Goal: Task Accomplishment & Management: Complete application form

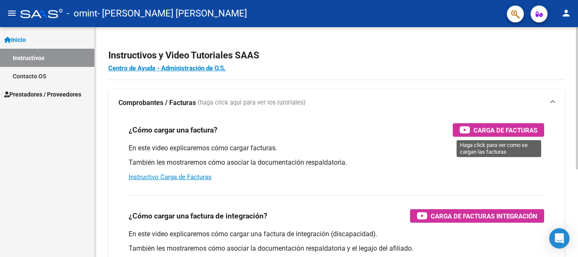
click at [503, 133] on span "Carga de Facturas" at bounding box center [506, 130] width 64 height 11
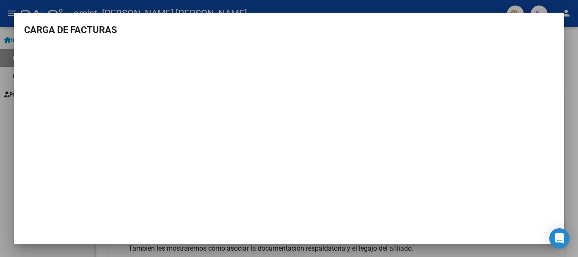
scroll to position [1, 0]
click at [572, 145] on div at bounding box center [289, 128] width 578 height 257
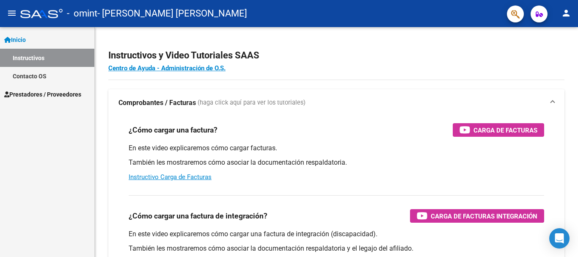
click at [37, 98] on span "Prestadores / Proveedores" at bounding box center [42, 94] width 77 height 9
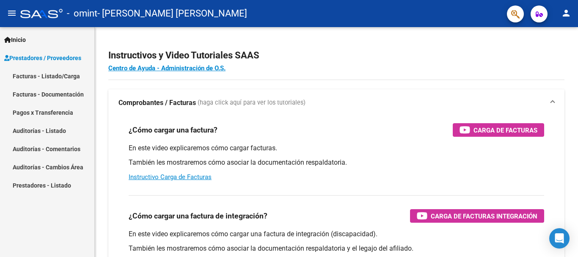
click at [40, 74] on link "Facturas - Listado/Carga" at bounding box center [47, 76] width 94 height 18
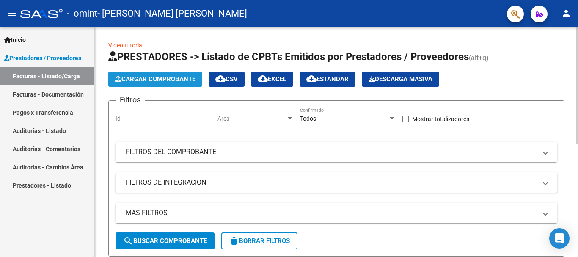
click at [124, 77] on span "Cargar Comprobante" at bounding box center [155, 79] width 80 height 8
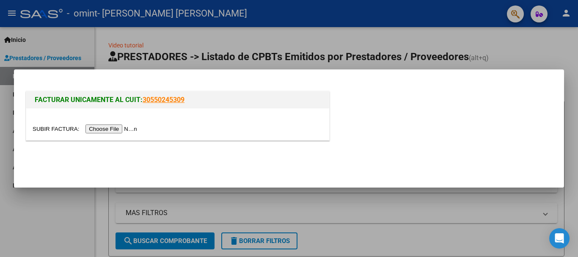
click at [119, 130] on input "file" at bounding box center [86, 129] width 107 height 9
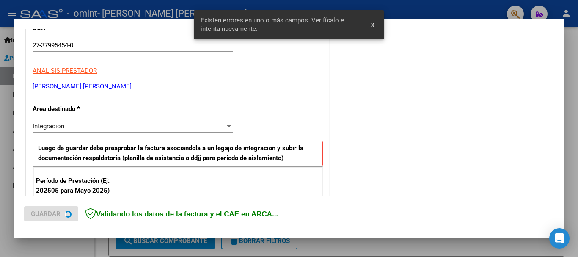
scroll to position [196, 0]
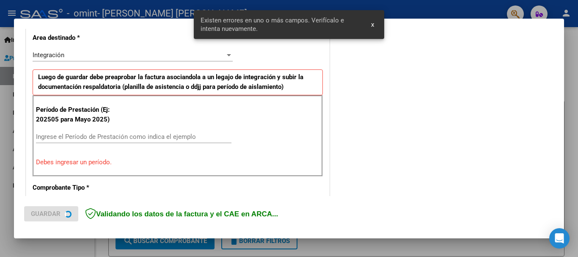
click at [106, 138] on input "Ingrese el Período de Prestación como indica el ejemplo" at bounding box center [134, 137] width 196 height 8
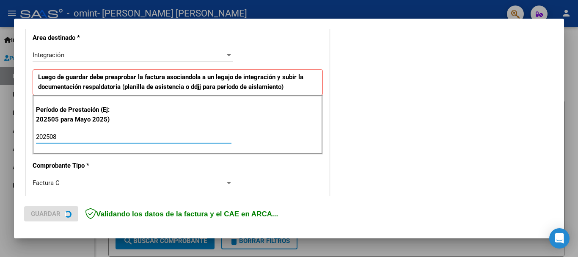
type input "202508"
click at [88, 52] on div "Integración" at bounding box center [129, 55] width 193 height 8
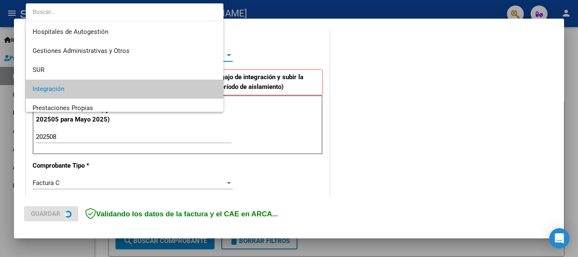
scroll to position [34, 0]
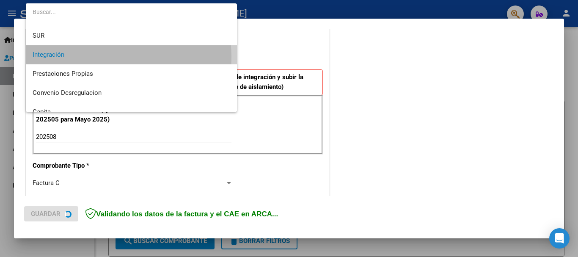
drag, startPoint x: 93, startPoint y: 57, endPoint x: 93, endPoint y: 62, distance: 5.5
click at [93, 57] on span "Integración" at bounding box center [132, 54] width 198 height 19
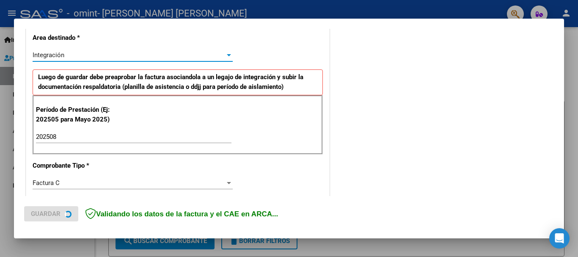
click at [93, 57] on div "Integración" at bounding box center [129, 55] width 193 height 8
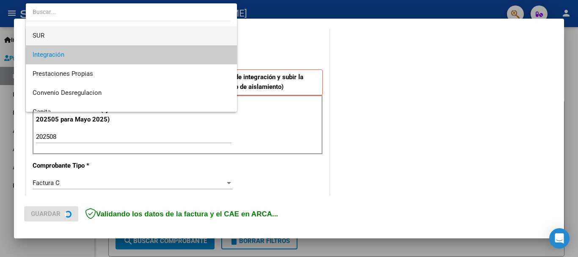
click at [62, 35] on span "SUR" at bounding box center [132, 35] width 198 height 19
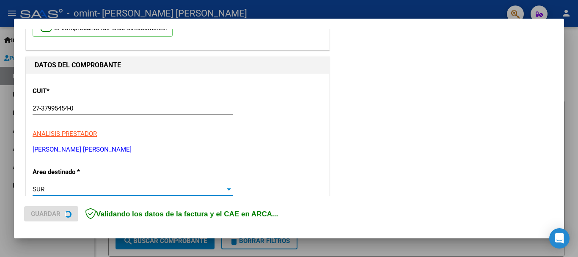
scroll to position [127, 0]
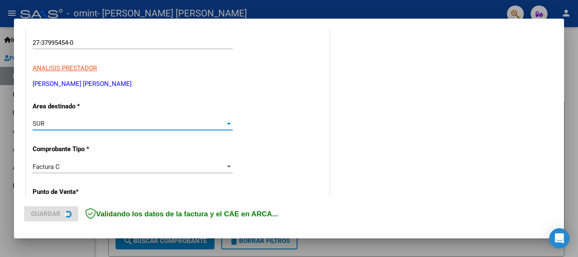
click at [89, 122] on div "SUR" at bounding box center [129, 124] width 193 height 8
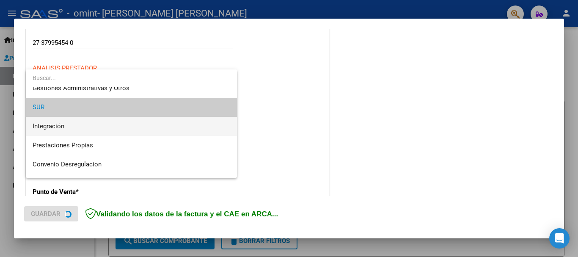
scroll to position [0, 0]
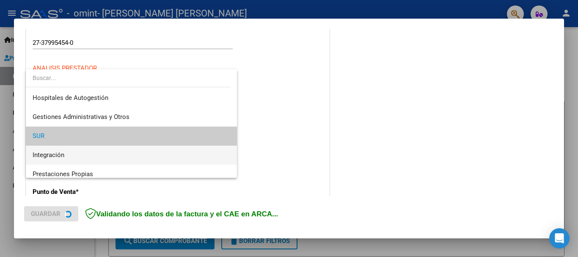
click at [64, 152] on span "Integración" at bounding box center [49, 155] width 32 height 8
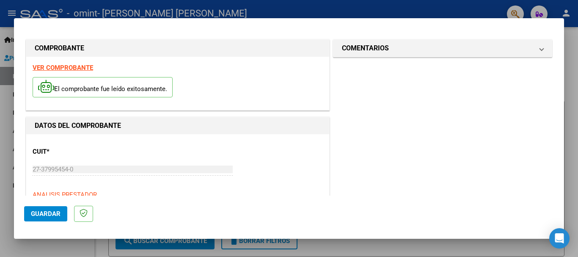
click at [572, 65] on div at bounding box center [289, 128] width 578 height 257
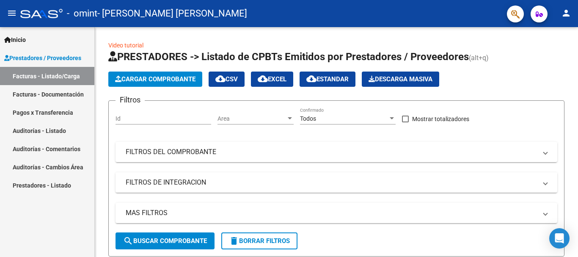
click at [20, 39] on span "Inicio" at bounding box center [15, 39] width 22 height 9
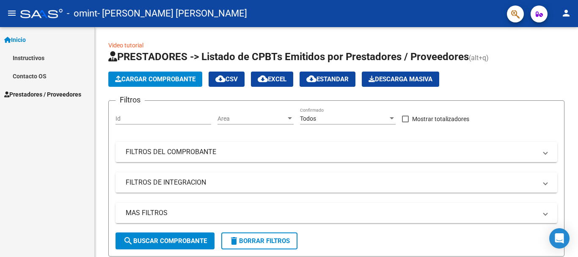
click at [12, 60] on link "Instructivos" at bounding box center [47, 58] width 94 height 18
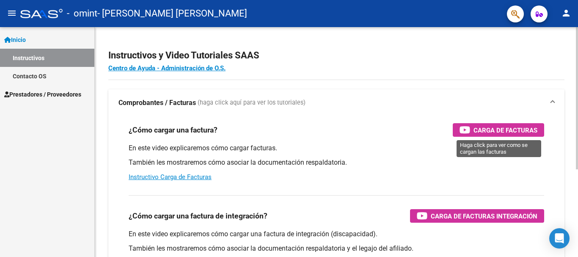
click at [481, 132] on span "Carga de Facturas" at bounding box center [506, 130] width 64 height 11
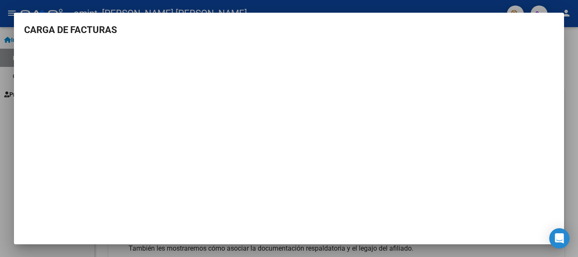
click at [568, 45] on div at bounding box center [289, 128] width 578 height 257
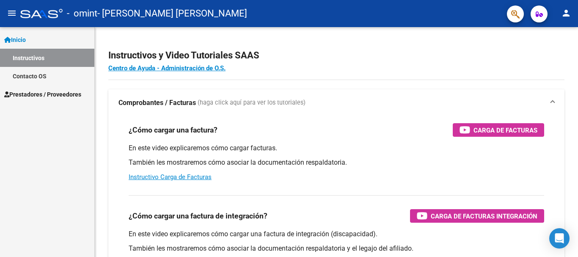
click at [44, 90] on span "Prestadores / Proveedores" at bounding box center [42, 94] width 77 height 9
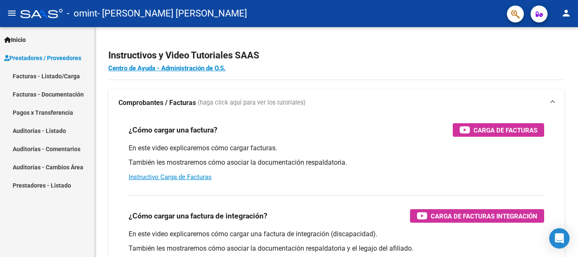
click at [56, 75] on link "Facturas - Listado/Carga" at bounding box center [47, 76] width 94 height 18
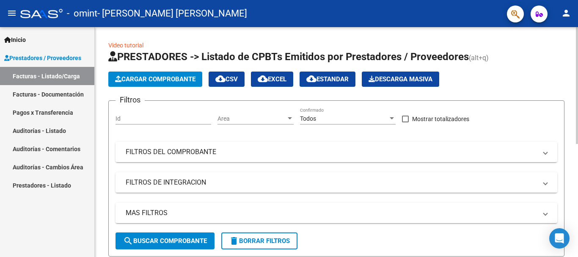
click at [201, 151] on mat-panel-title "FILTROS DEL COMPROBANTE" at bounding box center [332, 151] width 412 height 9
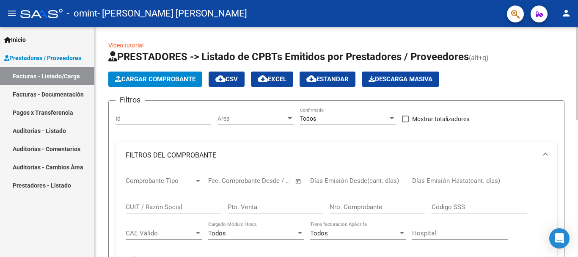
drag, startPoint x: 201, startPoint y: 151, endPoint x: 197, endPoint y: 167, distance: 16.9
click at [201, 151] on mat-panel-title "FILTROS DEL COMPROBANTE" at bounding box center [332, 155] width 412 height 9
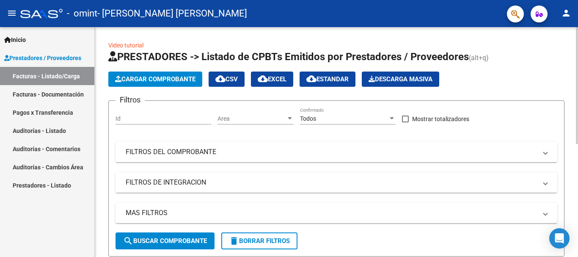
click at [192, 182] on mat-panel-title "FILTROS DE INTEGRACION" at bounding box center [332, 182] width 412 height 9
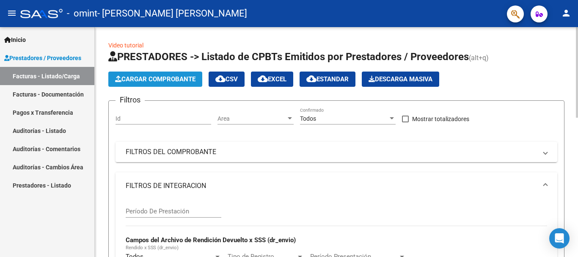
click at [178, 79] on span "Cargar Comprobante" at bounding box center [155, 79] width 80 height 8
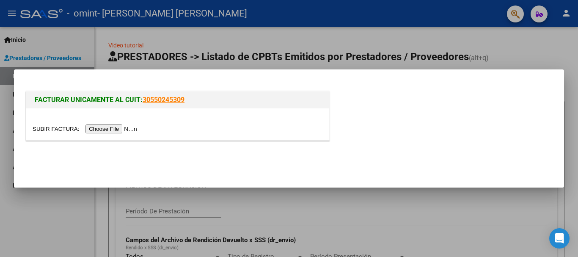
click at [118, 129] on input "file" at bounding box center [86, 129] width 107 height 9
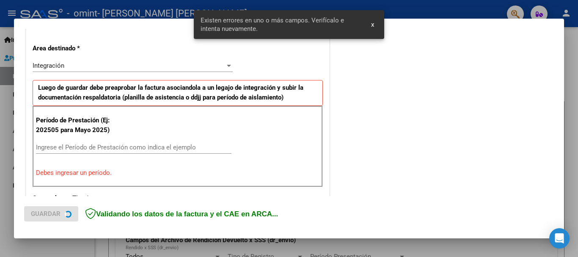
scroll to position [196, 0]
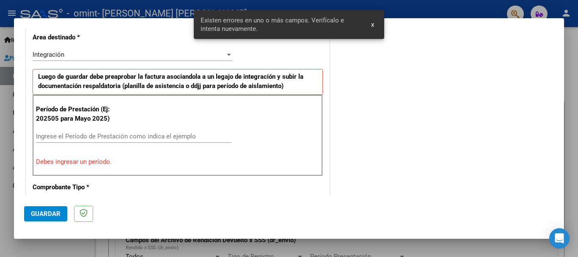
click at [93, 137] on input "Ingrese el Período de Prestación como indica el ejemplo" at bounding box center [134, 137] width 196 height 8
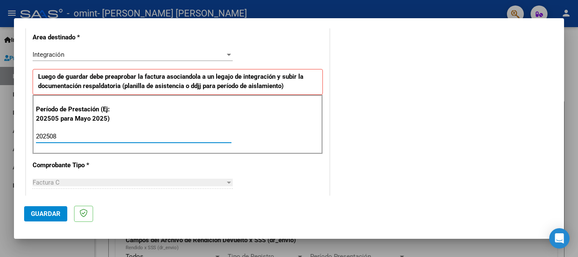
type input "202508"
click at [88, 173] on div "CUIT * 27-37995454-0 Ingresar CUIT ANALISIS PRESTADOR [PERSON_NAME] [PERSON_NAM…" at bounding box center [177, 257] width 303 height 637
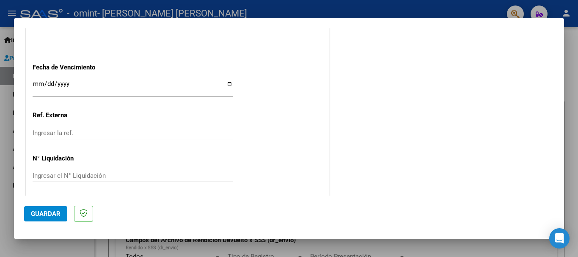
scroll to position [578, 0]
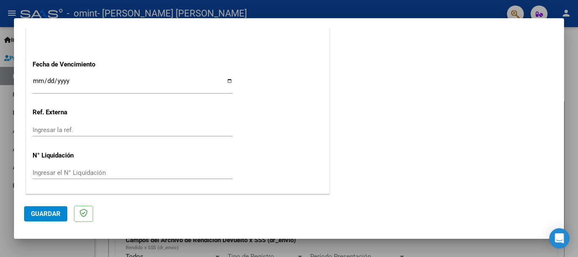
click at [55, 215] on span "Guardar" at bounding box center [46, 214] width 30 height 8
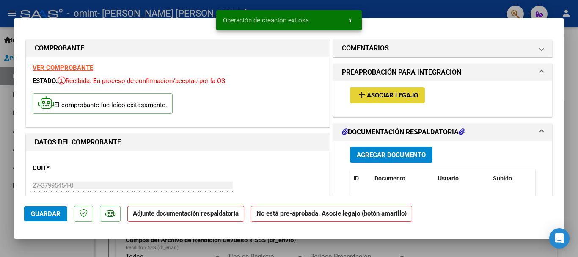
click at [372, 97] on span "Asociar Legajo" at bounding box center [392, 96] width 51 height 8
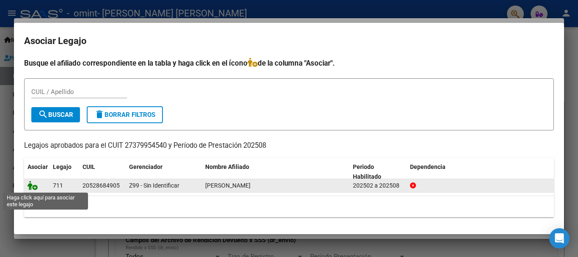
click at [33, 187] on icon at bounding box center [33, 185] width 10 height 9
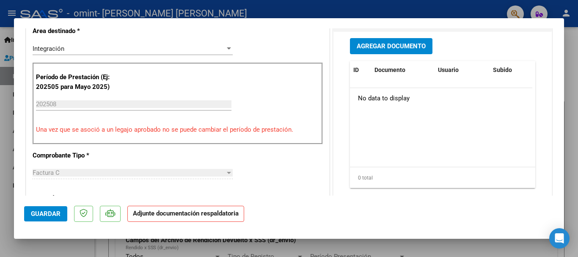
scroll to position [212, 0]
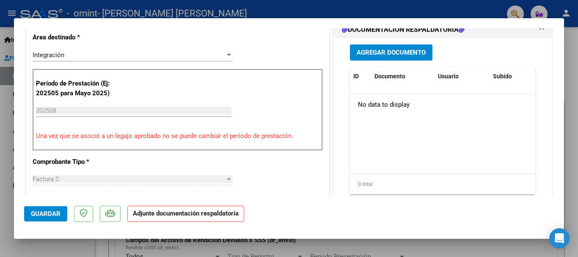
click at [392, 53] on span "Agregar Documento" at bounding box center [391, 53] width 69 height 8
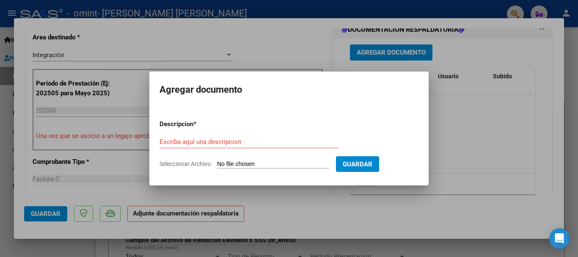
click at [243, 165] on input "Seleccionar Archivo" at bounding box center [273, 164] width 112 height 8
type input "C:\fakepath\asistencia [PERSON_NAME][DATE].pdf"
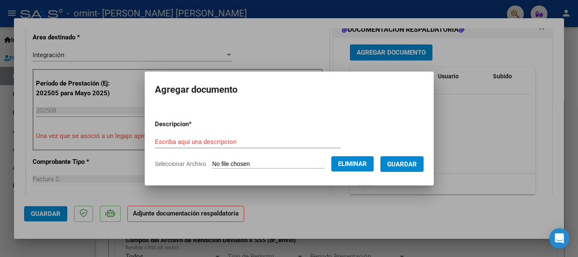
click at [192, 137] on div "Escriba aquí una descripcion" at bounding box center [247, 142] width 185 height 13
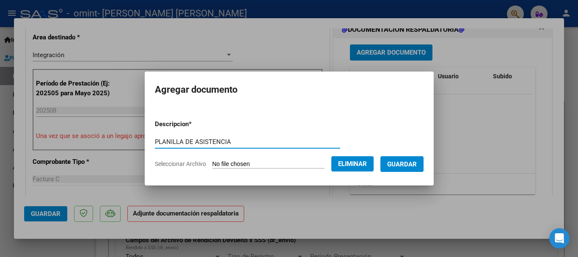
type input "PLANILLA DE ASISTENCIA"
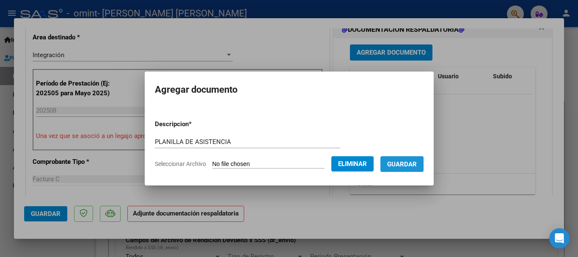
click at [417, 163] on span "Guardar" at bounding box center [402, 164] width 30 height 8
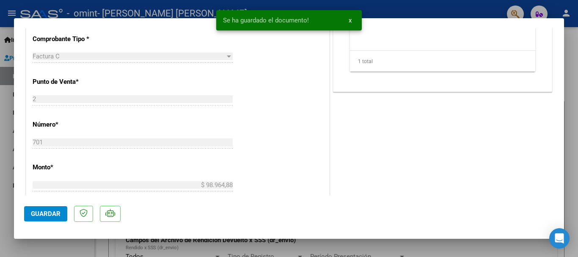
scroll to position [423, 0]
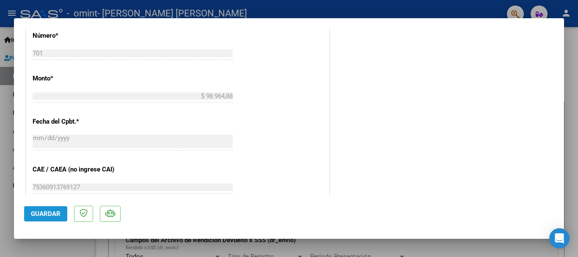
click at [48, 210] on span "Guardar" at bounding box center [46, 214] width 30 height 8
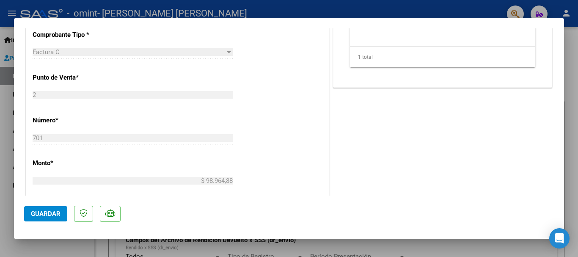
scroll to position [127, 0]
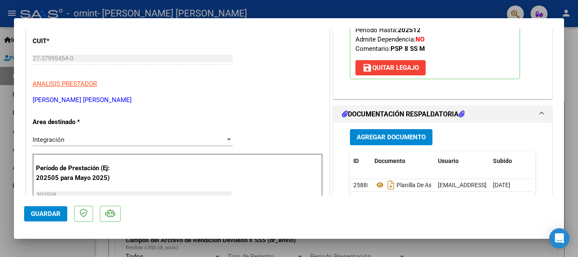
click at [49, 212] on span "Guardar" at bounding box center [46, 214] width 30 height 8
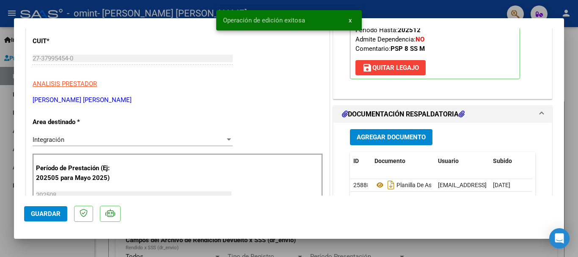
click at [572, 52] on div at bounding box center [289, 128] width 578 height 257
type input "$ 0,00"
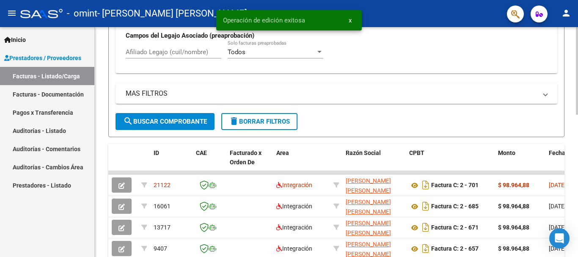
scroll to position [339, 0]
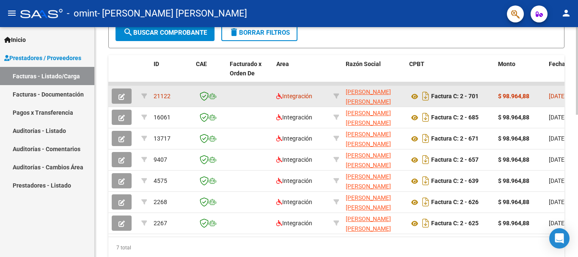
drag, startPoint x: 158, startPoint y: 97, endPoint x: 169, endPoint y: 98, distance: 11.4
click at [169, 98] on span "21122" at bounding box center [162, 96] width 17 height 7
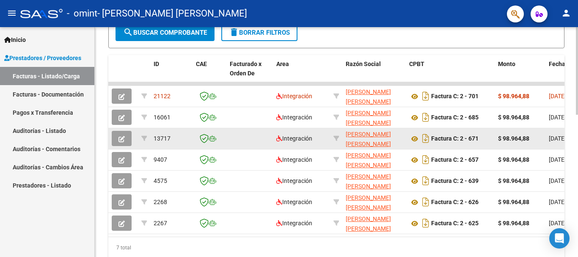
scroll to position [374, 0]
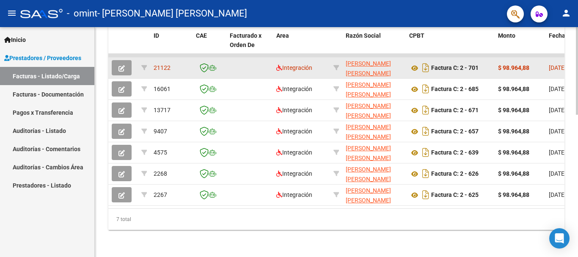
click at [239, 62] on datatable-body-cell at bounding box center [250, 68] width 47 height 21
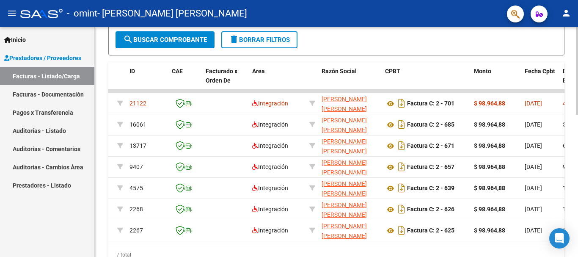
scroll to position [0, 0]
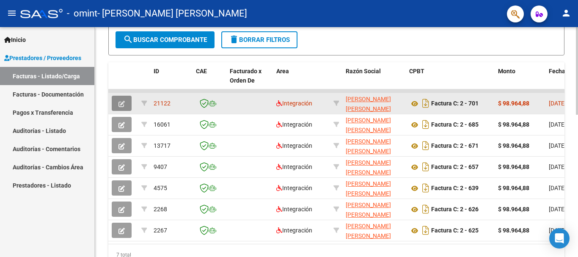
click at [128, 103] on button "button" at bounding box center [122, 103] width 20 height 15
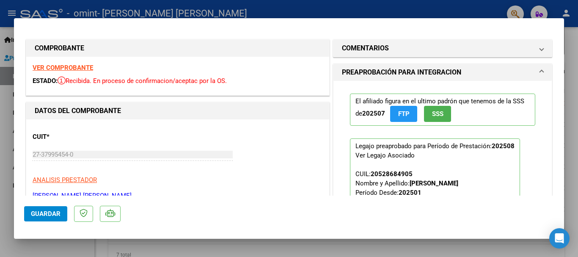
click at [572, 57] on div at bounding box center [289, 128] width 578 height 257
type input "$ 0,00"
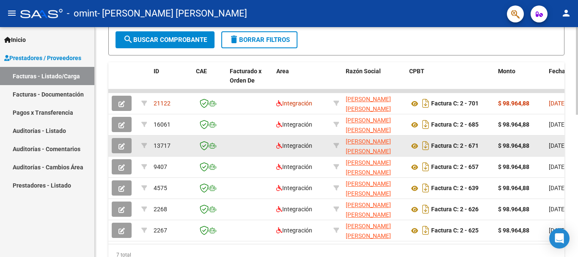
scroll to position [289, 0]
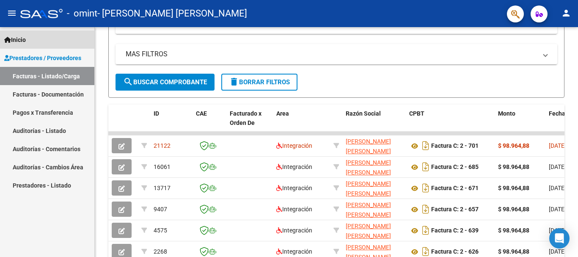
click at [25, 43] on span "Inicio" at bounding box center [15, 39] width 22 height 9
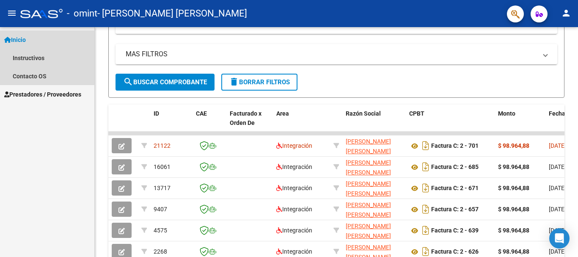
click at [17, 39] on span "Inicio" at bounding box center [15, 39] width 22 height 9
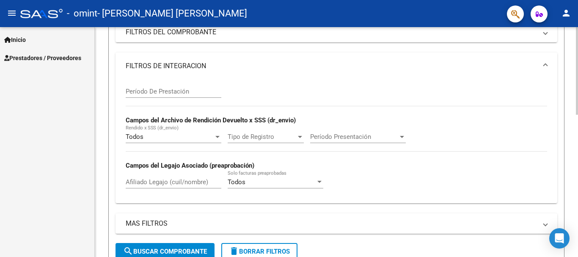
scroll to position [0, 0]
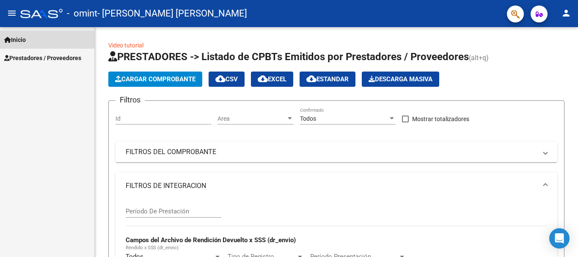
click at [32, 35] on link "Inicio" at bounding box center [47, 39] width 94 height 18
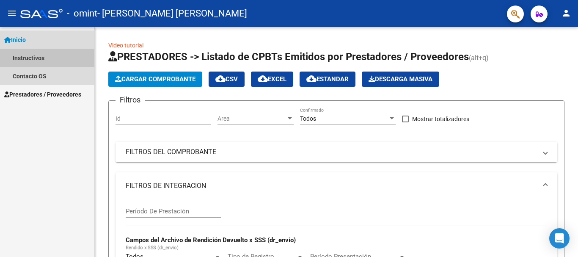
click at [32, 60] on link "Instructivos" at bounding box center [47, 58] width 94 height 18
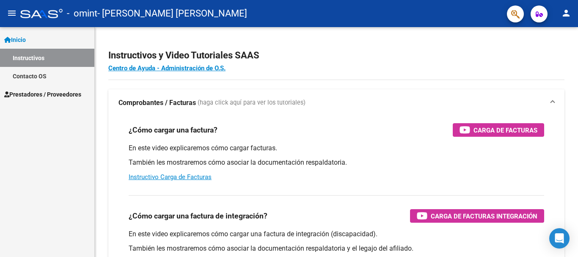
click at [27, 96] on span "Prestadores / Proveedores" at bounding box center [42, 94] width 77 height 9
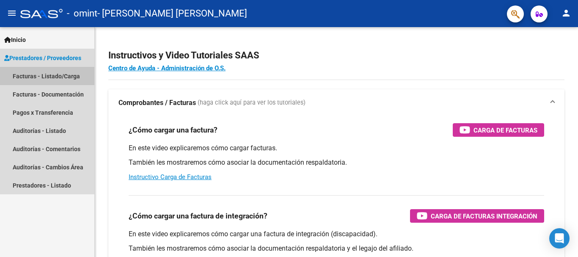
click at [42, 76] on link "Facturas - Listado/Carga" at bounding box center [47, 76] width 94 height 18
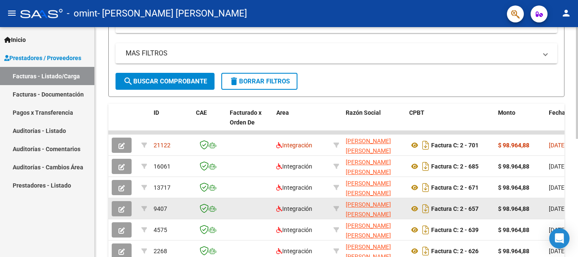
scroll to position [212, 0]
